Goal: Navigation & Orientation: Find specific page/section

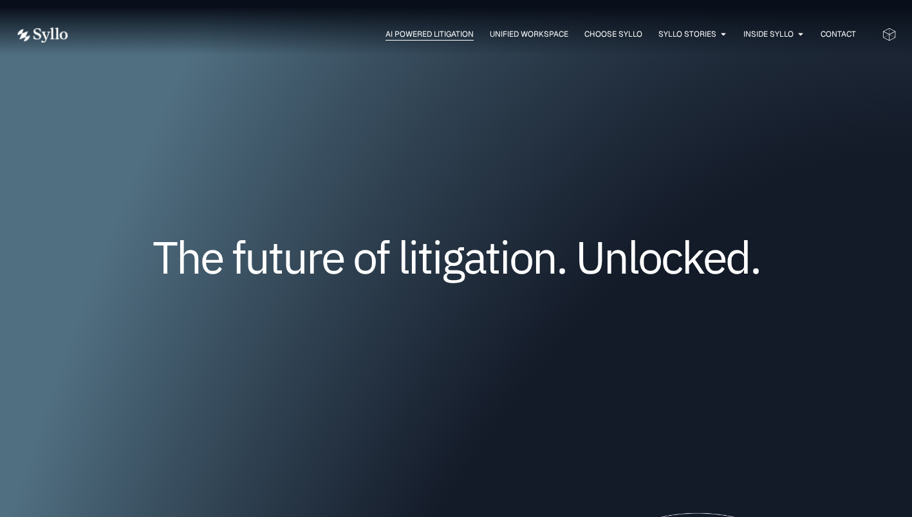
click at [438, 30] on span "AI Powered Litigation" at bounding box center [430, 34] width 88 height 12
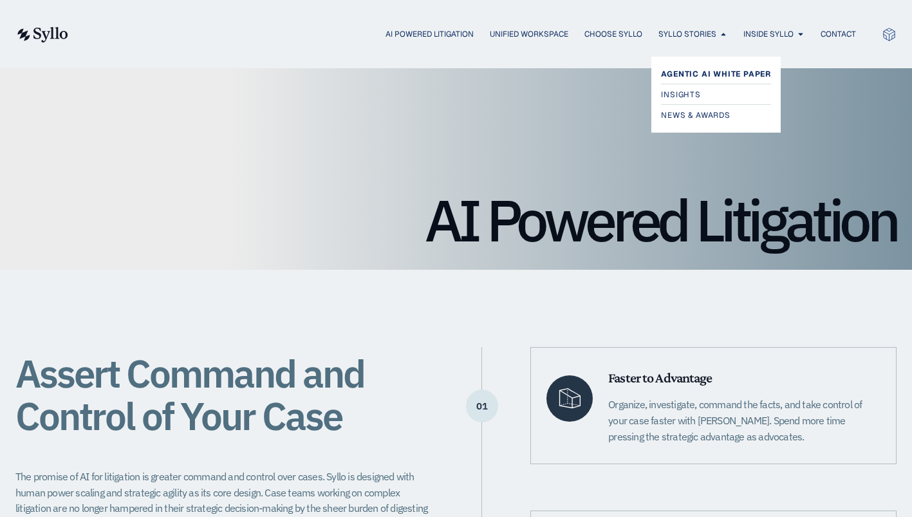
click at [687, 70] on span "Agentic AI White Paper" at bounding box center [716, 73] width 110 height 15
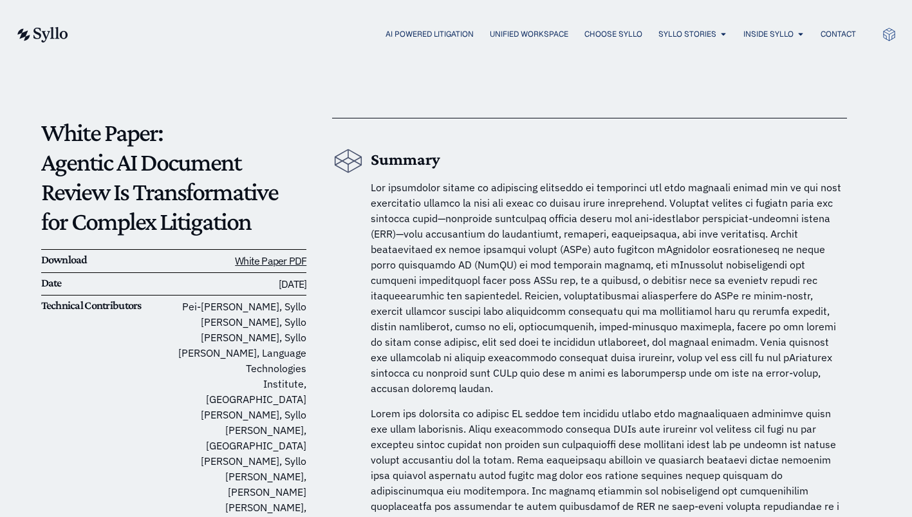
scroll to position [48, 0]
click at [669, 111] on span "News & Awards" at bounding box center [697, 114] width 73 height 15
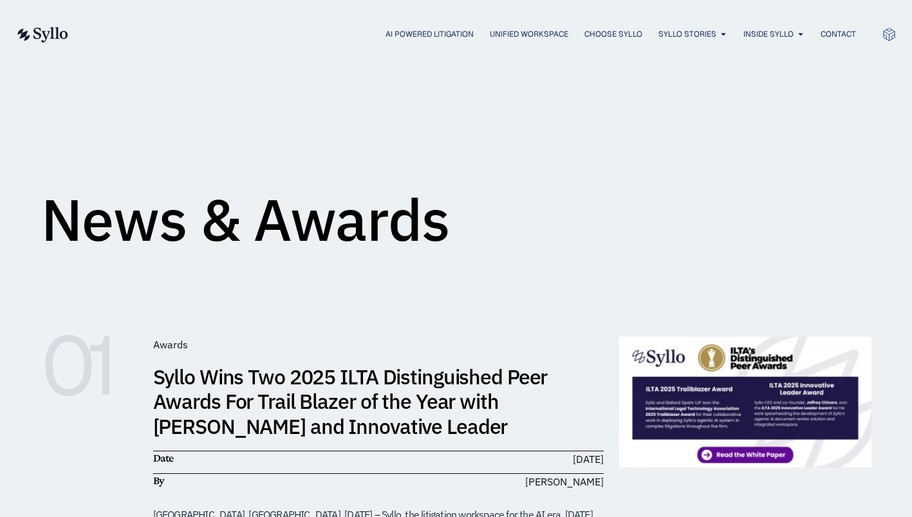
click at [886, 30] on icon at bounding box center [889, 34] width 15 height 15
click at [835, 32] on span "Contact" at bounding box center [838, 34] width 35 height 12
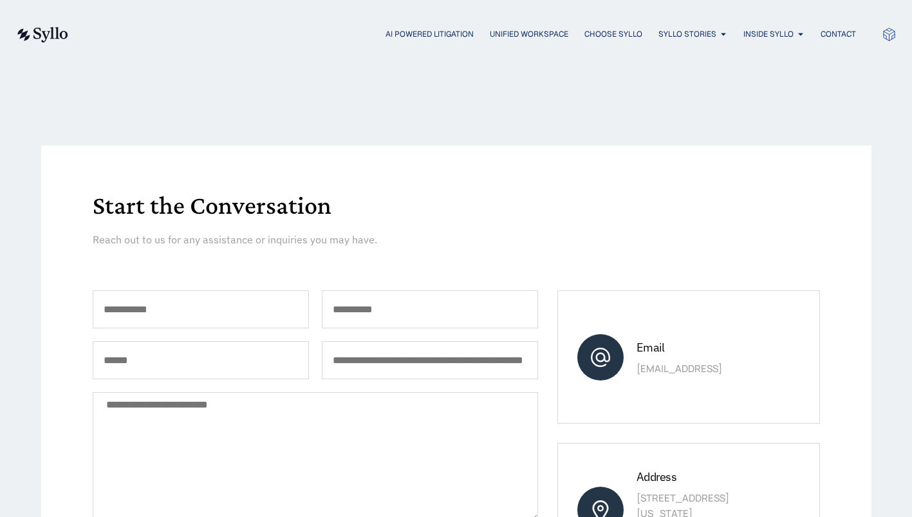
click at [60, 35] on img at bounding box center [41, 34] width 53 height 15
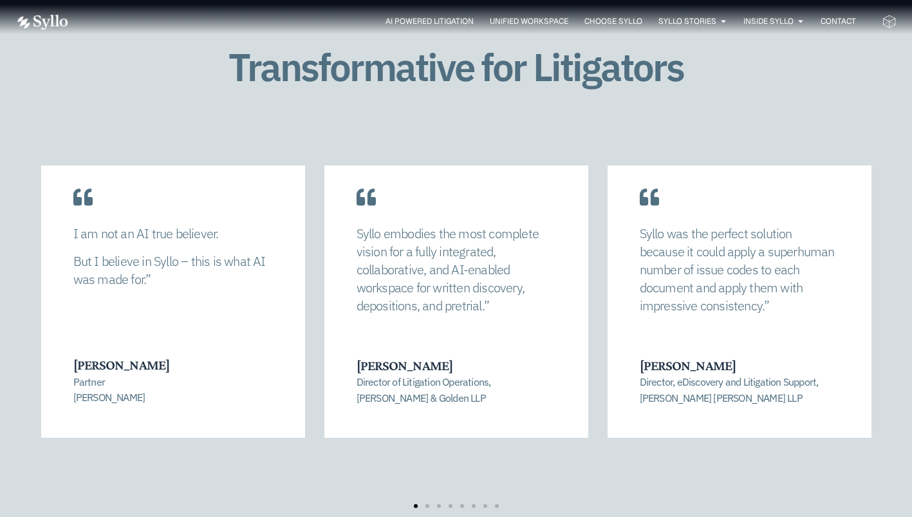
scroll to position [2573, 0]
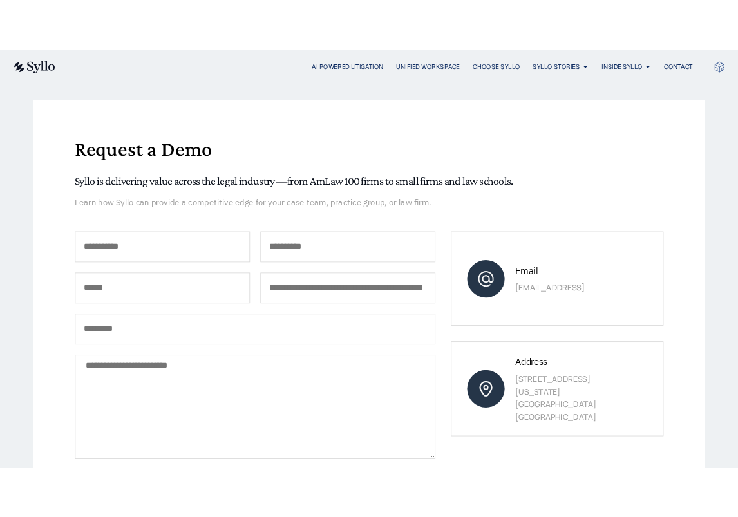
scroll to position [75, 0]
